Goal: Task Accomplishment & Management: Manage account settings

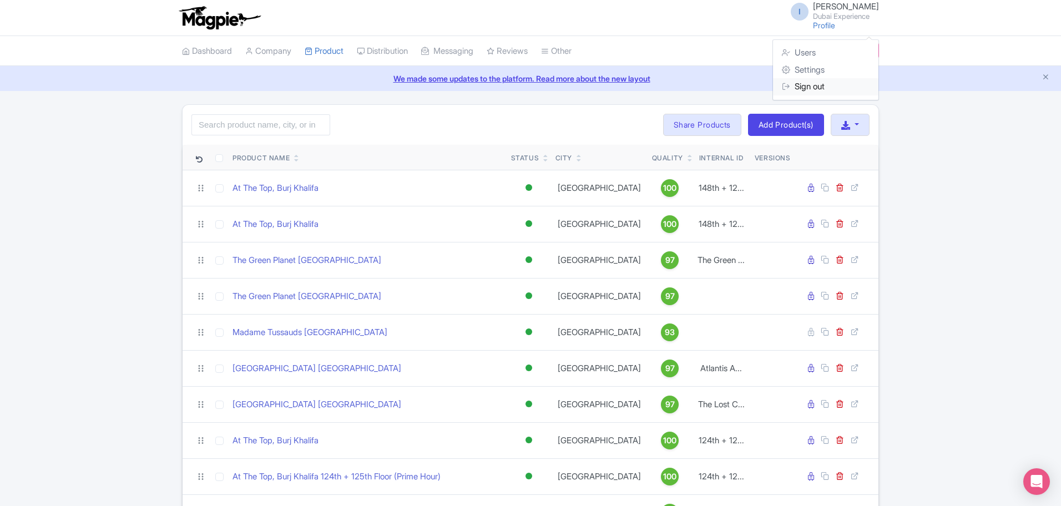
click at [820, 91] on link "Sign out" at bounding box center [825, 86] width 105 height 17
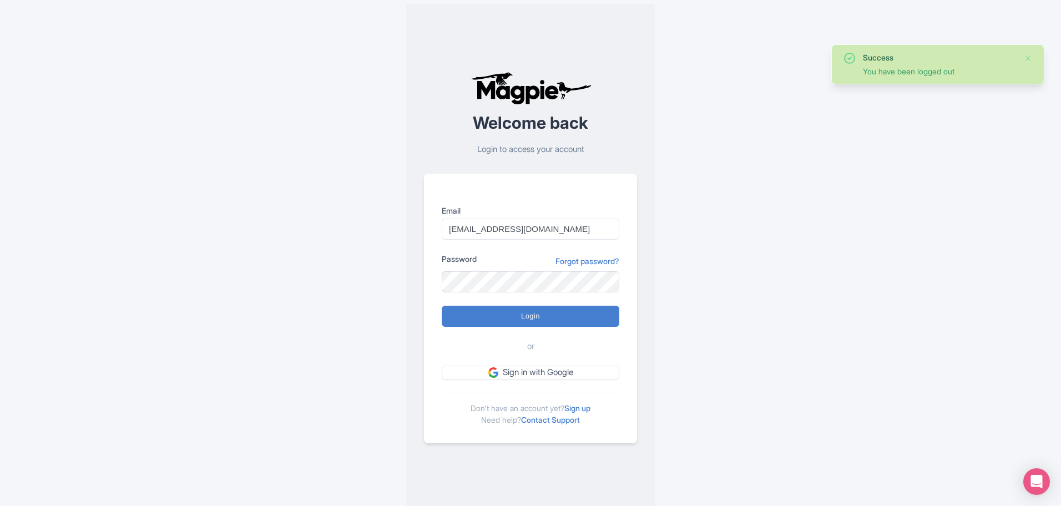
scroll to position [9, 0]
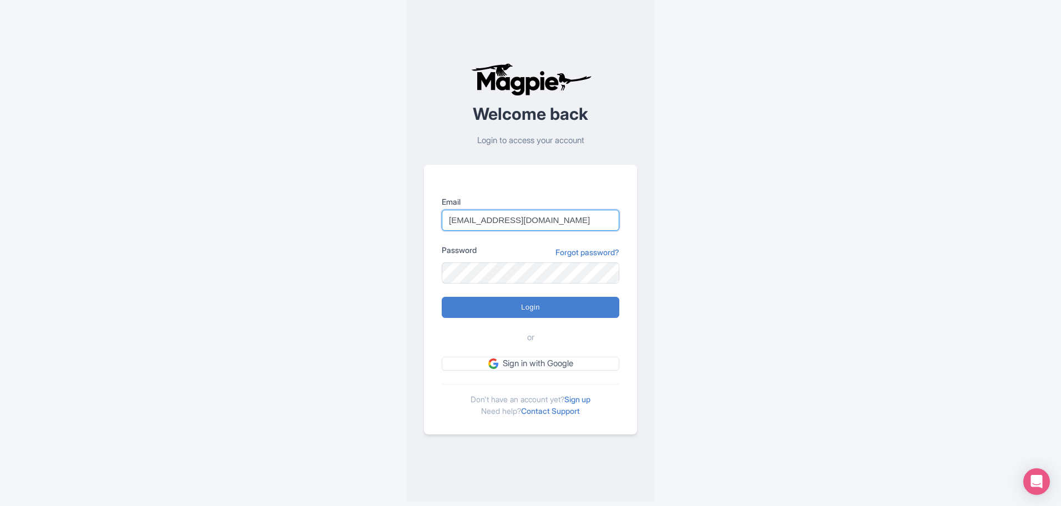
drag, startPoint x: 528, startPoint y: 221, endPoint x: 539, endPoint y: 228, distance: 13.2
click at [528, 221] on input "imshanmohamed@gmail.com" at bounding box center [531, 220] width 178 height 21
type input "support@malaysia-experience.com"
click at [575, 303] on input "Login" at bounding box center [531, 307] width 178 height 21
type input "Logging in..."
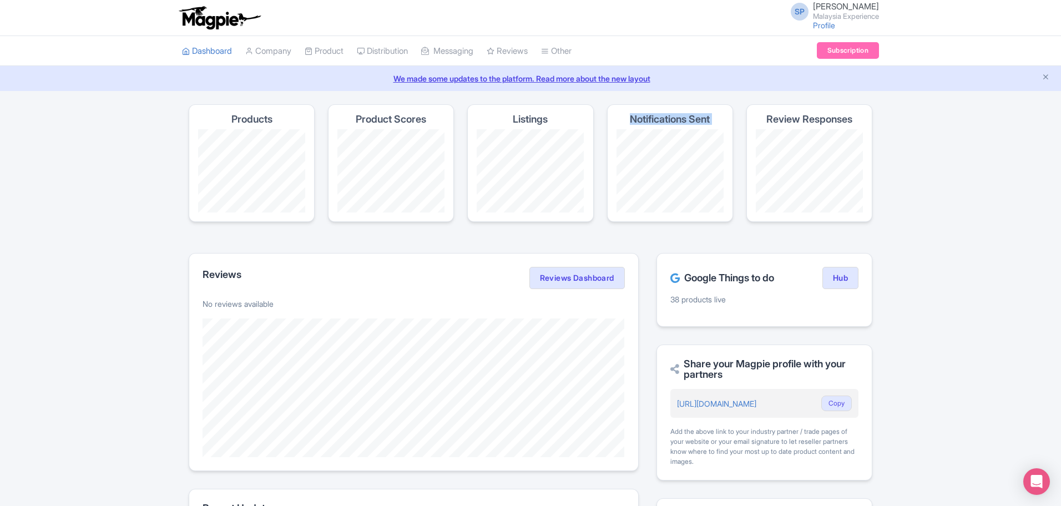
drag, startPoint x: 591, startPoint y: 206, endPoint x: 460, endPoint y: 171, distance: 135.5
click at [460, 171] on section "Products Product Scores Listings Notifications Sent Review Responses" at bounding box center [530, 169] width 683 height 131
click at [341, 77] on link "My Products" at bounding box center [357, 78] width 105 height 17
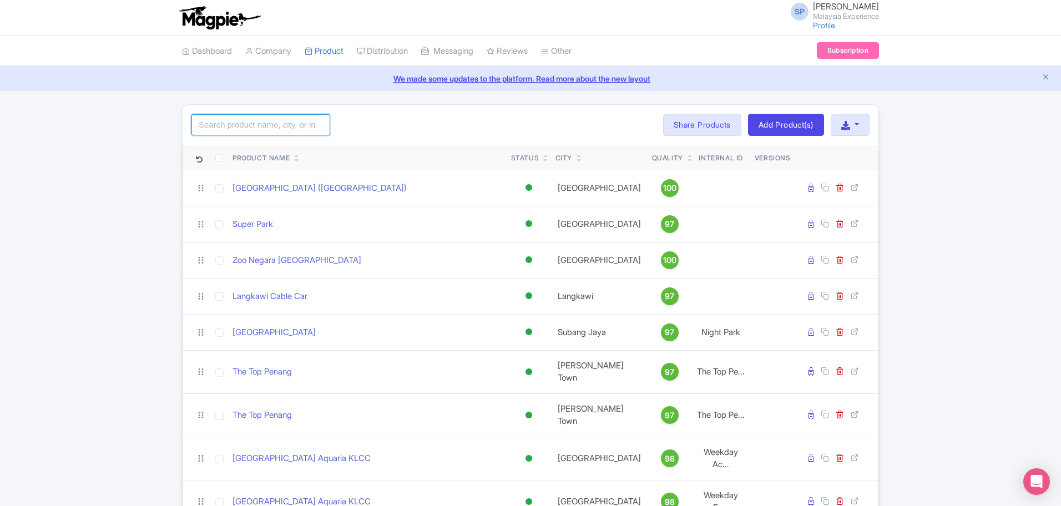
click at [292, 124] on input "search" at bounding box center [260, 124] width 139 height 21
type input "aquaria"
click button "Search" at bounding box center [0, 0] width 0 height 0
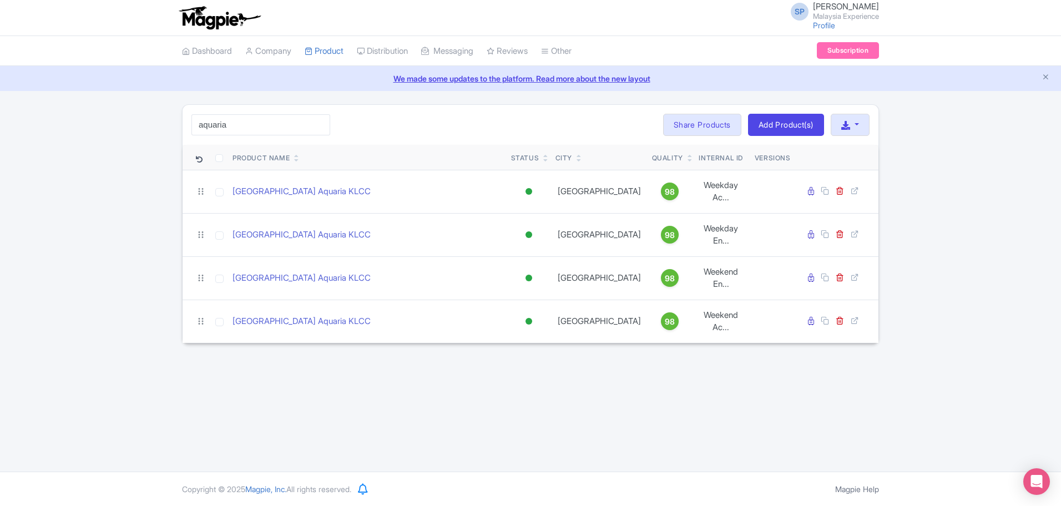
click at [777, 388] on div "SP SOORIA PRAKASH SUNDER Malaysia Experience Profile Users Settings Sign out Da…" at bounding box center [530, 235] width 1061 height 471
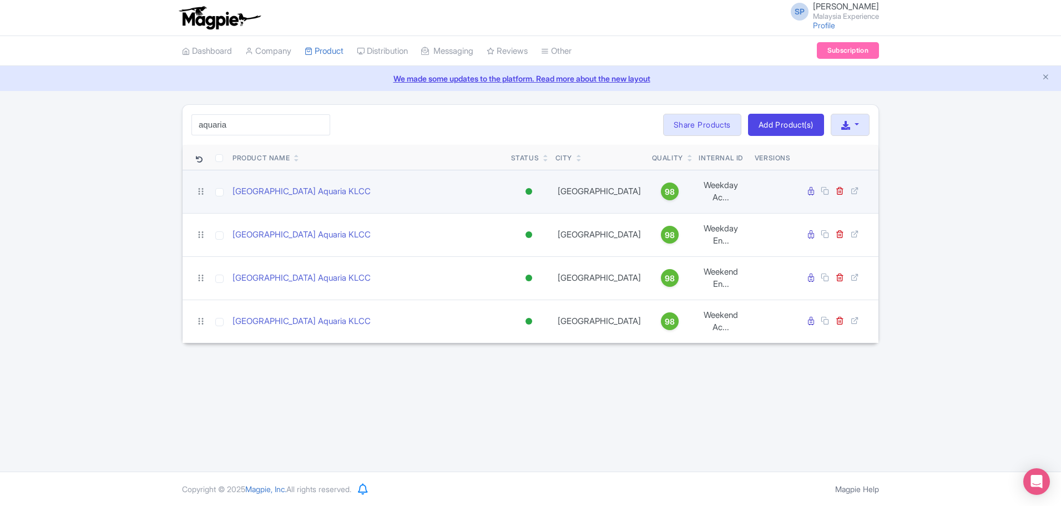
click at [307, 195] on td "Kuala Lumpur Aquaria KLCC" at bounding box center [367, 191] width 278 height 43
click at [305, 185] on link "[GEOGRAPHIC_DATA] Aquaria KLCC" at bounding box center [301, 191] width 138 height 13
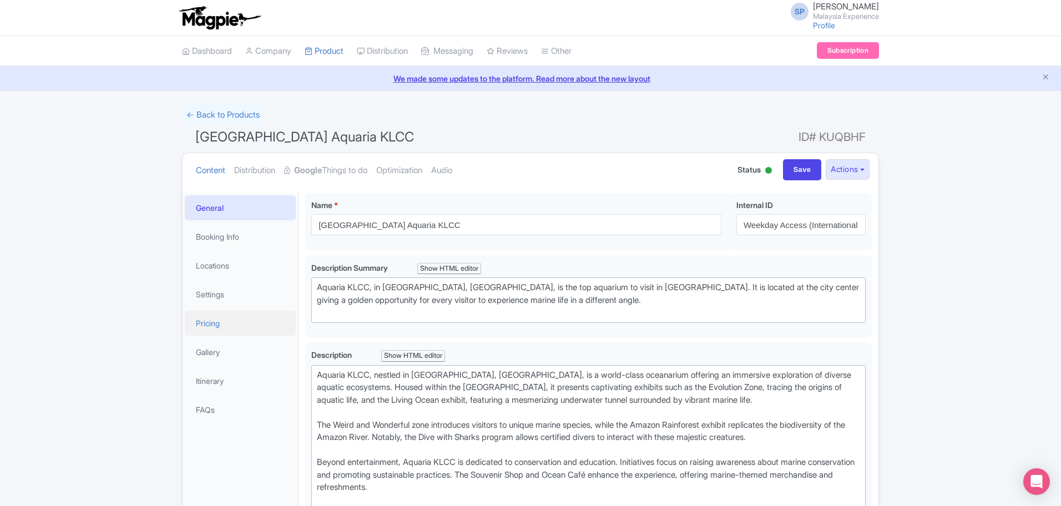
click at [252, 320] on link "Pricing" at bounding box center [240, 323] width 111 height 25
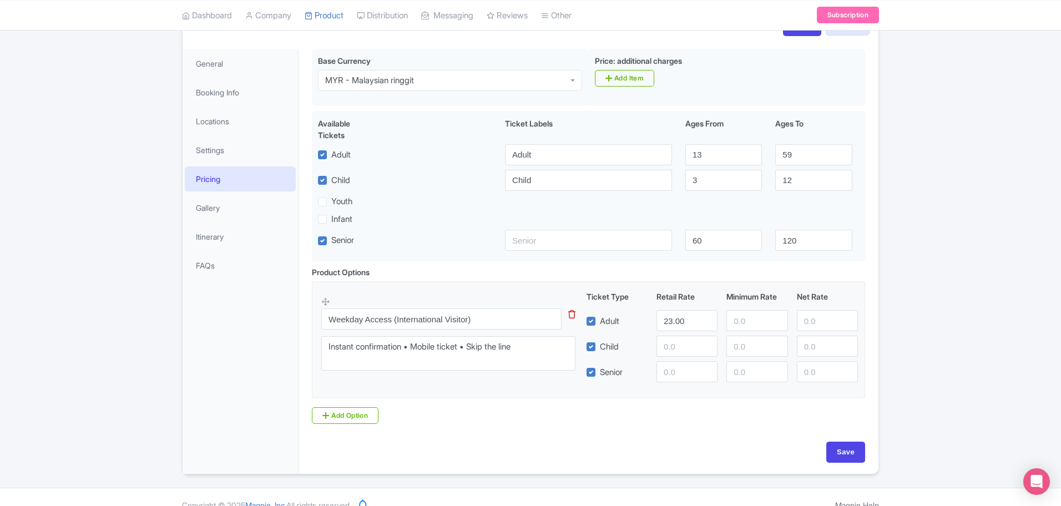
scroll to position [160, 0]
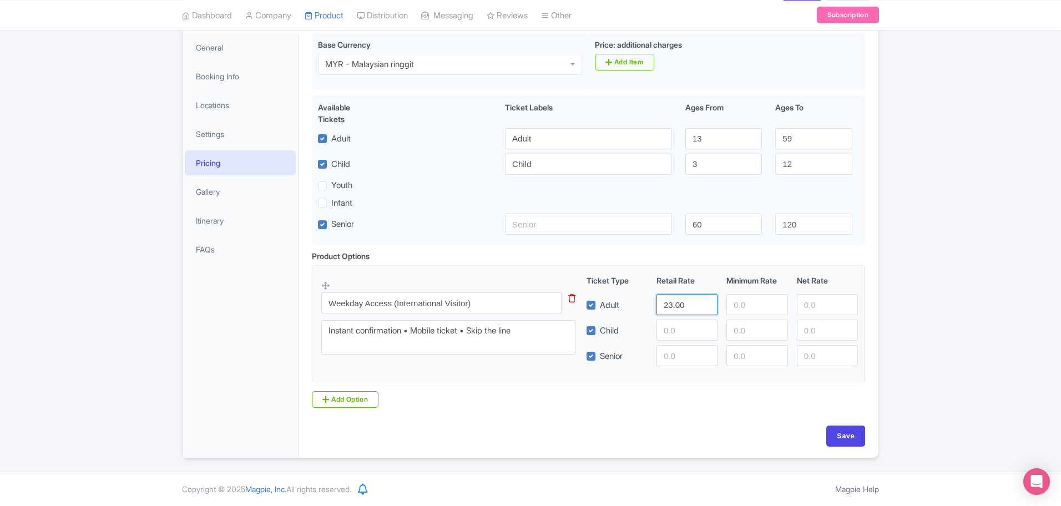
drag, startPoint x: 695, startPoint y: 303, endPoint x: 550, endPoint y: 293, distance: 145.2
click at [557, 297] on div "Weekday Access (International Visitor) This tip has not data. Code: tip_option_…" at bounding box center [588, 321] width 534 height 92
type input "20"
click at [836, 433] on input "Save" at bounding box center [845, 435] width 39 height 21
type input "Saving..."
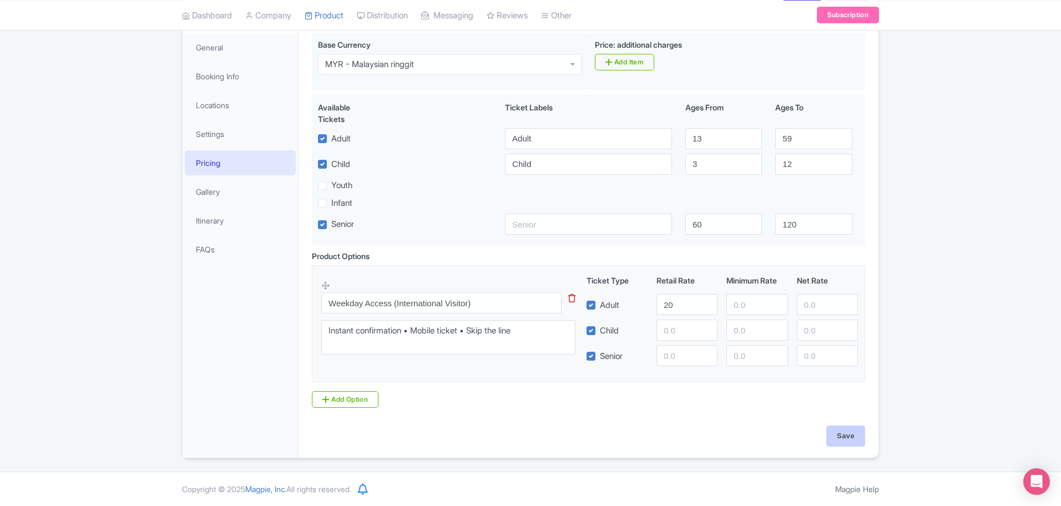
type input "Saving..."
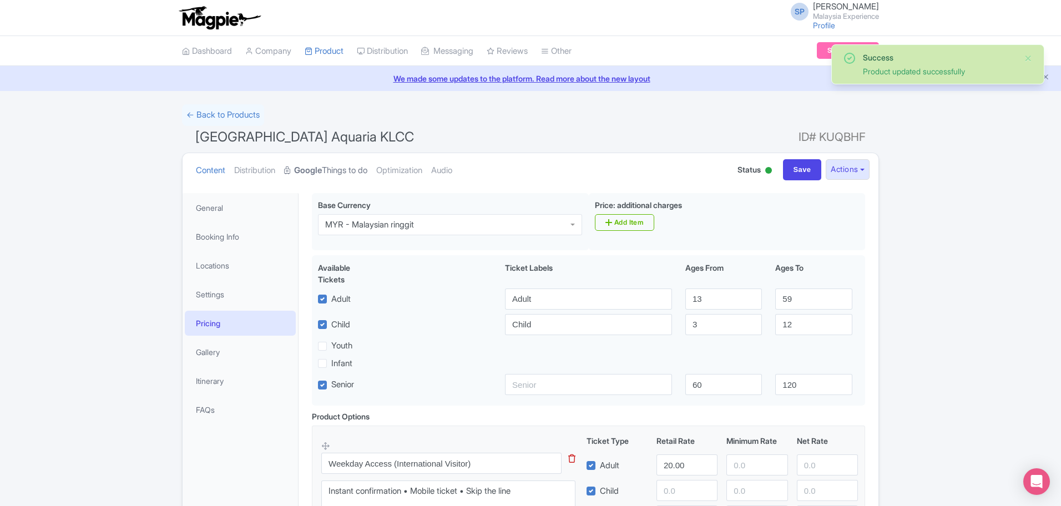
click at [320, 170] on strong "Google" at bounding box center [308, 170] width 28 height 13
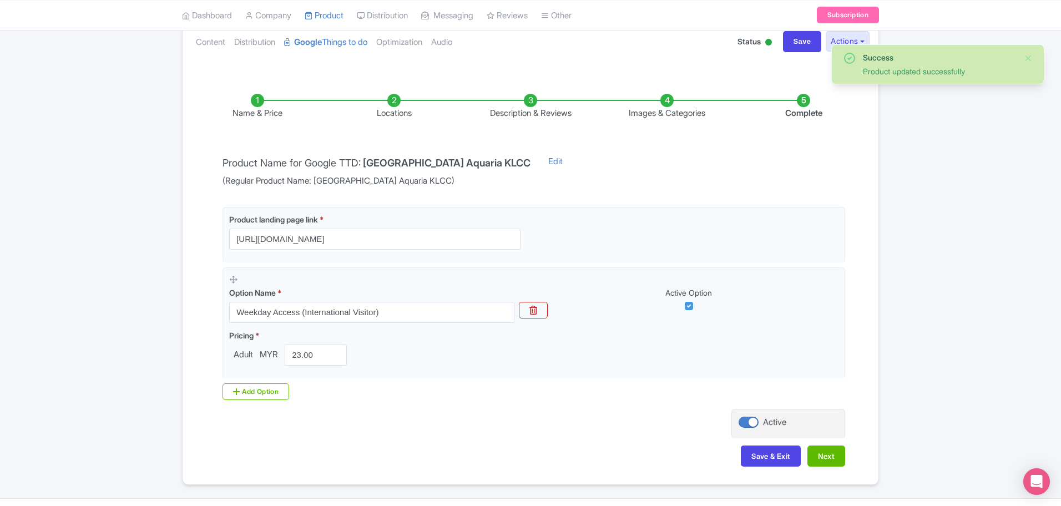
scroll to position [155, 0]
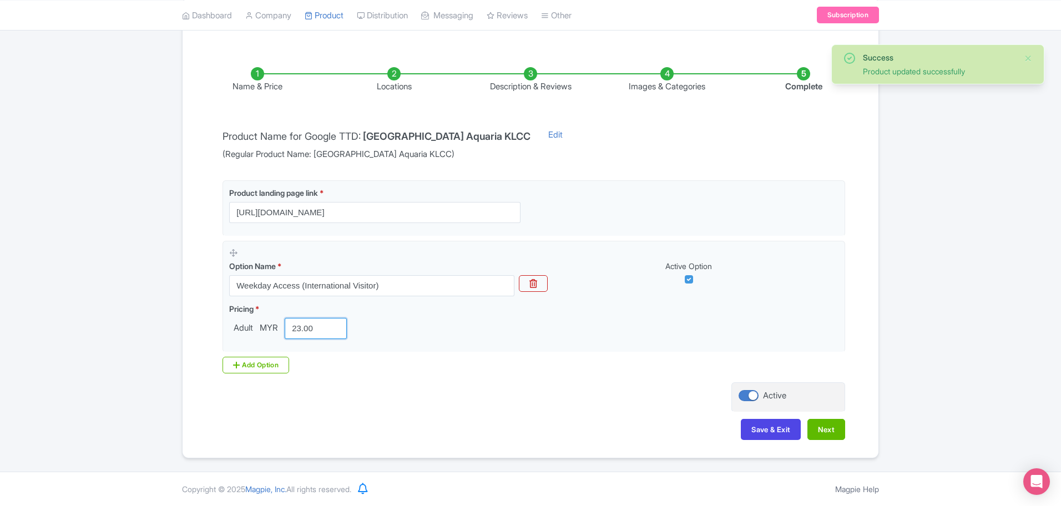
drag, startPoint x: 313, startPoint y: 326, endPoint x: 175, endPoint y: 292, distance: 142.2
click at [176, 294] on div "Success Product updated successfully ← Back to Products Kuala Lumpur Aquaria KL…" at bounding box center [530, 204] width 710 height 509
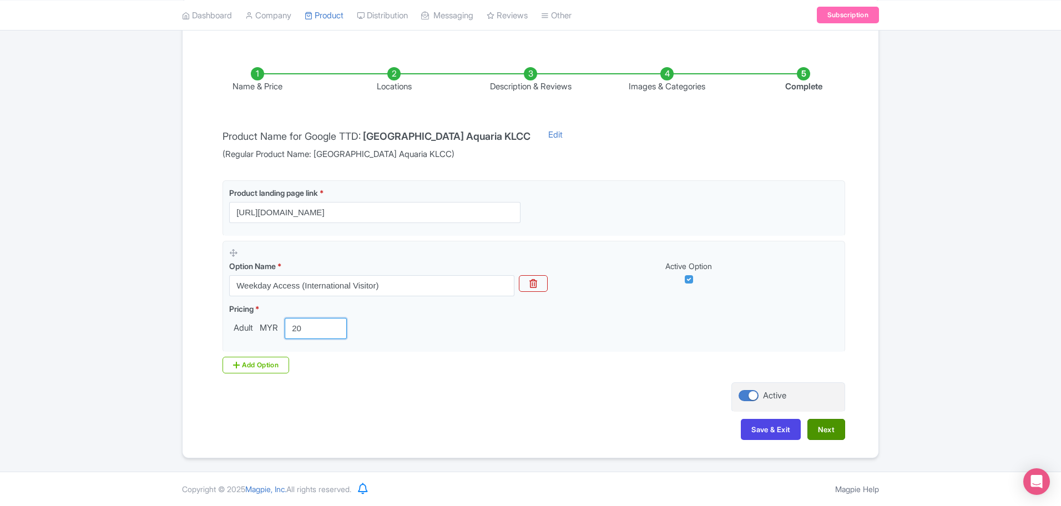
type input "20"
click at [827, 432] on button "Next" at bounding box center [826, 429] width 38 height 21
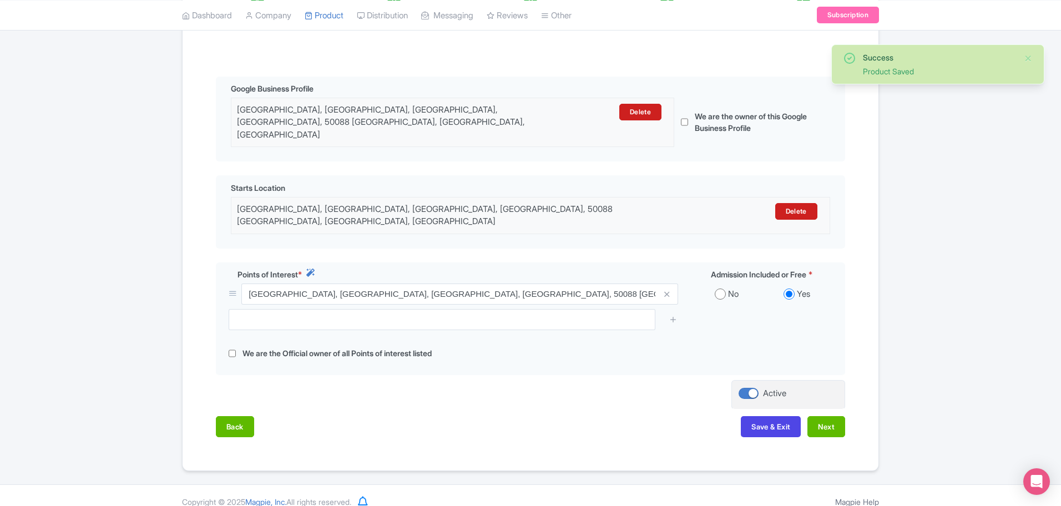
scroll to position [227, 0]
click at [836, 415] on button "Next" at bounding box center [826, 425] width 38 height 21
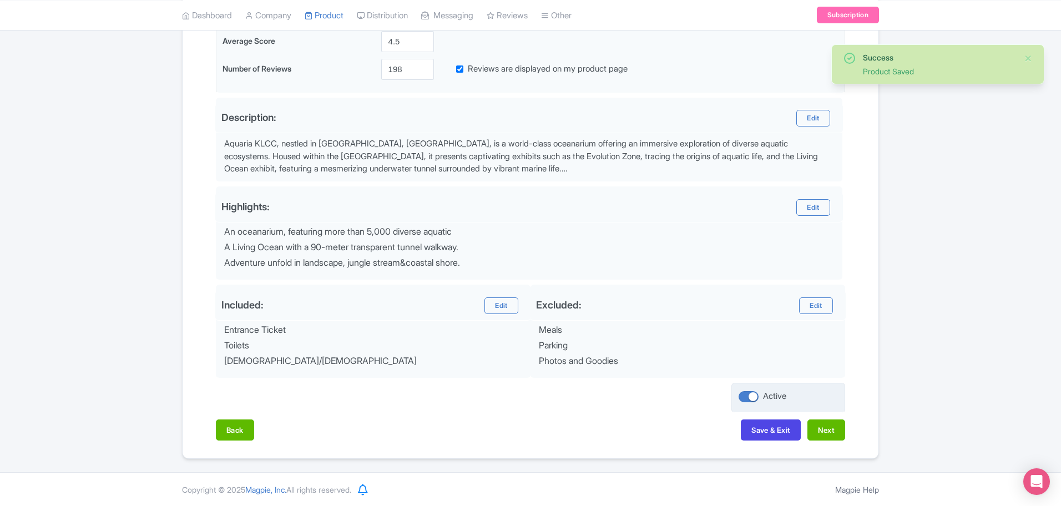
scroll to position [297, 0]
click at [826, 437] on button "Next" at bounding box center [826, 429] width 38 height 21
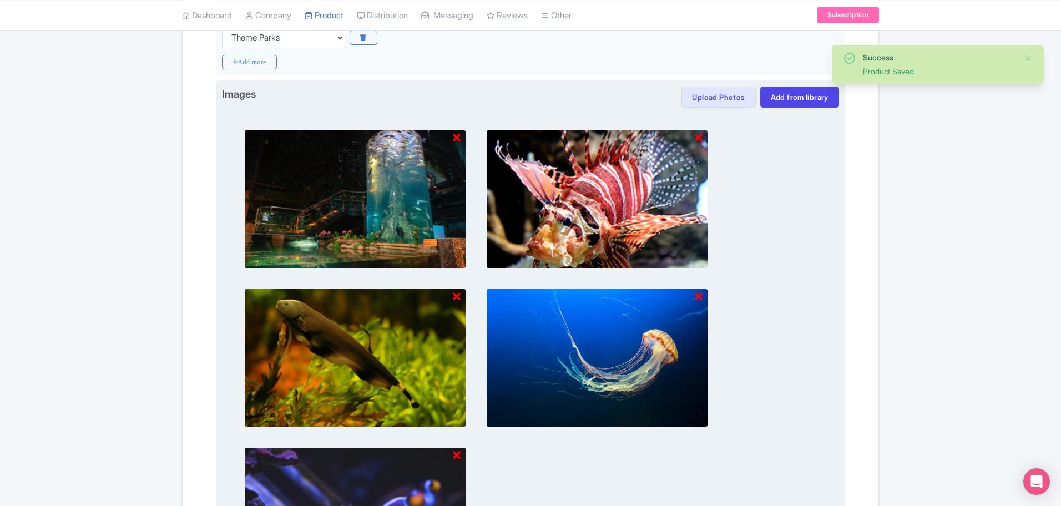
scroll to position [540, 0]
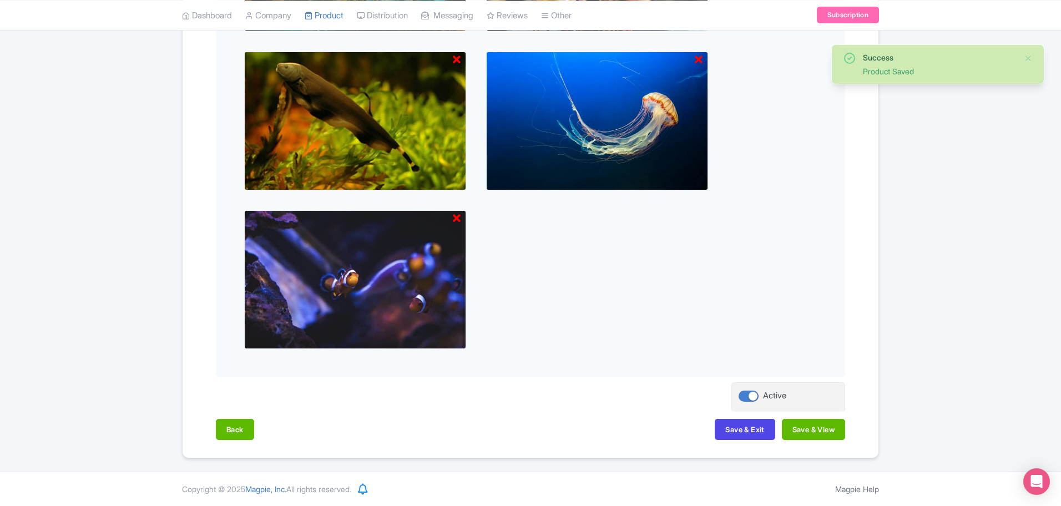
click at [823, 447] on div "Back Save & Exit Save & View" at bounding box center [530, 435] width 629 height 32
click at [826, 429] on button "Save & View" at bounding box center [813, 429] width 63 height 21
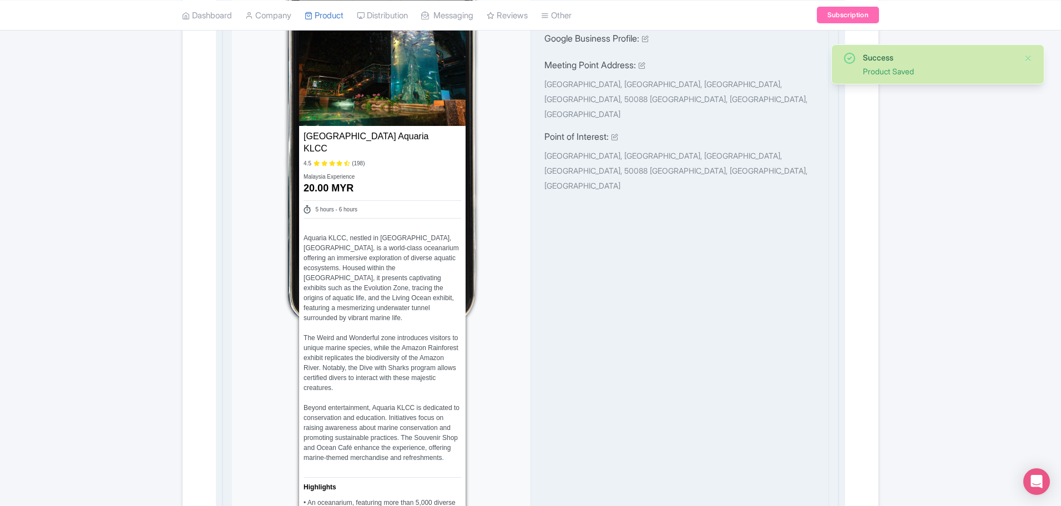
scroll to position [818, 0]
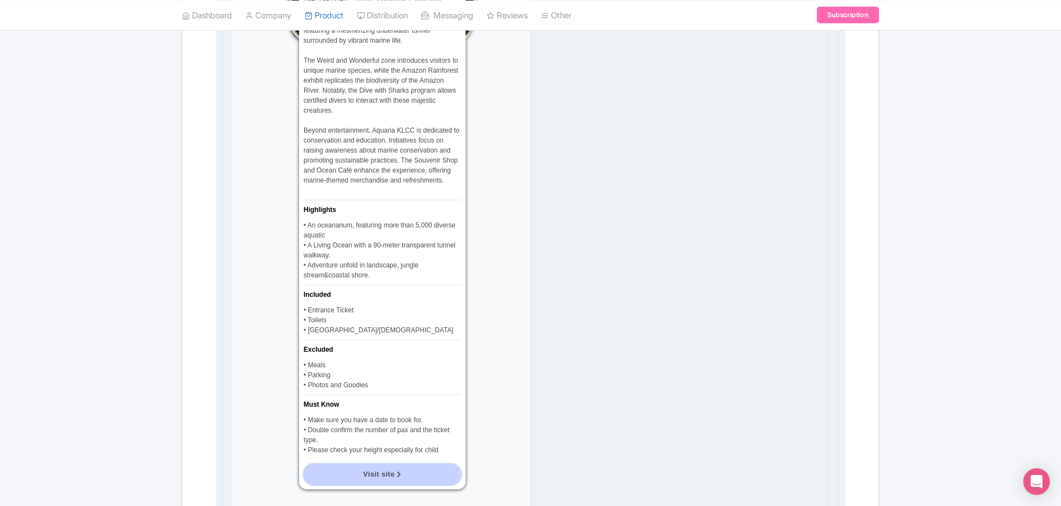
click at [375, 470] on span "Visit site" at bounding box center [379, 474] width 32 height 8
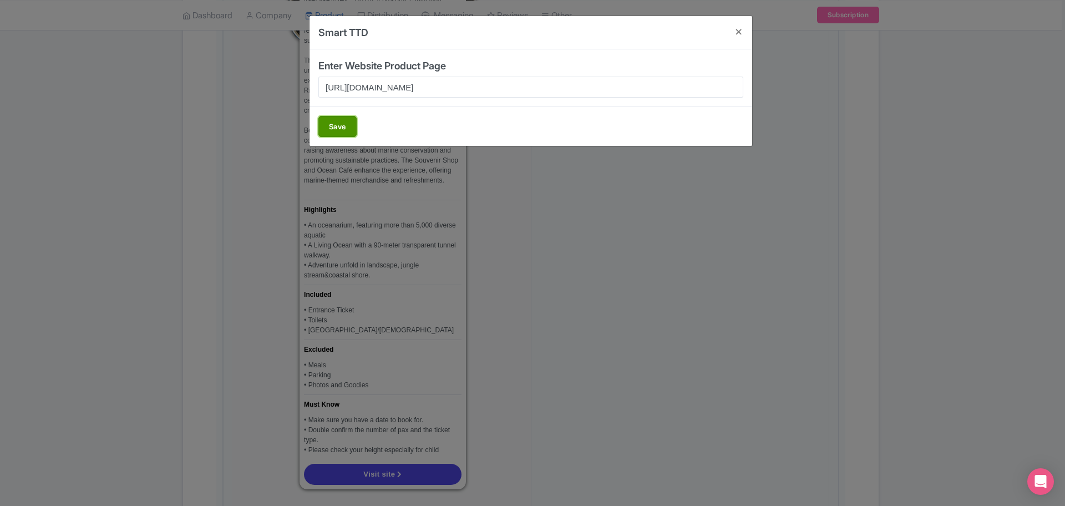
click at [344, 128] on button "Save" at bounding box center [337, 126] width 38 height 21
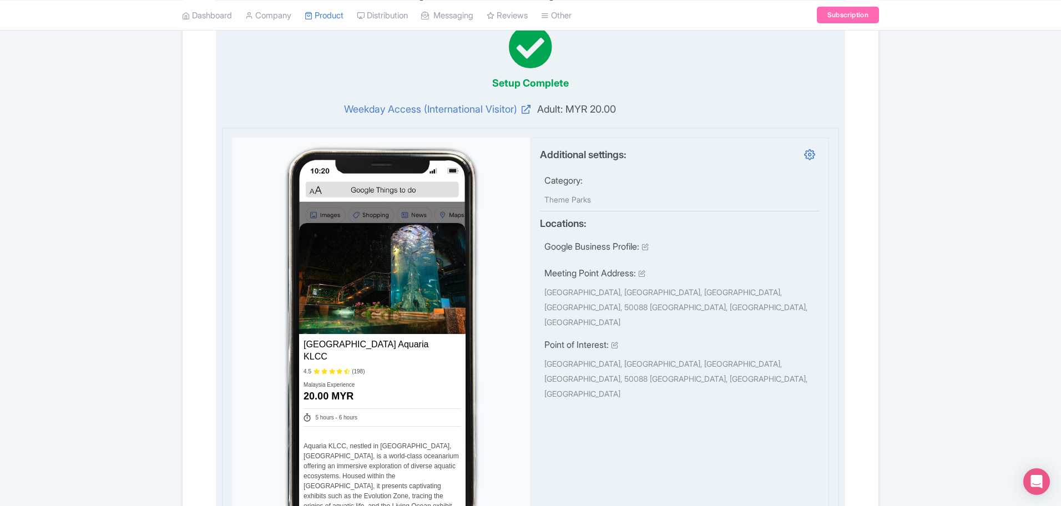
scroll to position [0, 0]
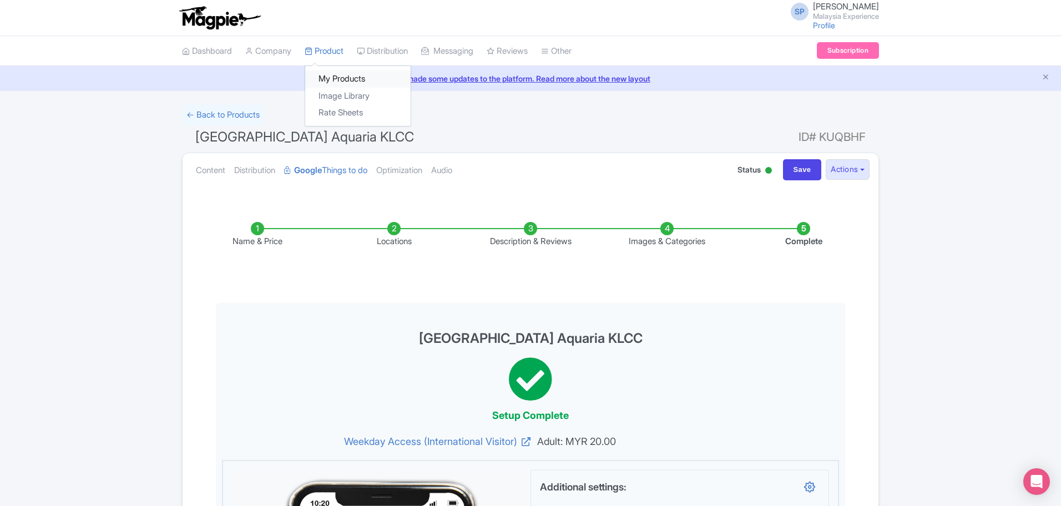
click at [338, 80] on link "My Products" at bounding box center [357, 78] width 105 height 17
